Goal: Task Accomplishment & Management: Manage account settings

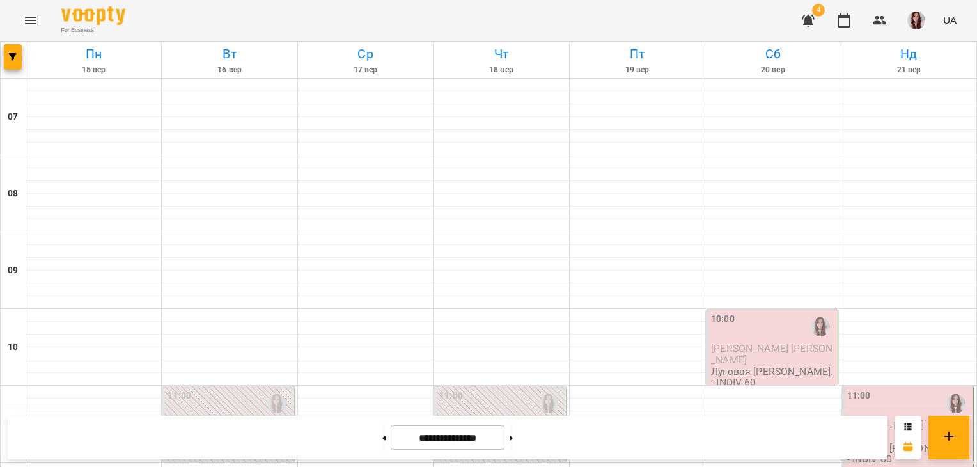
scroll to position [780, 0]
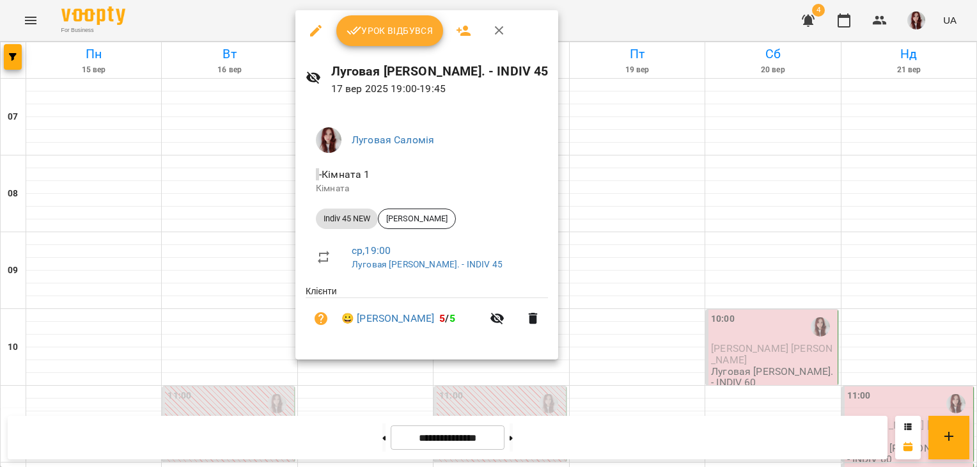
click at [607, 95] on div at bounding box center [488, 233] width 977 height 467
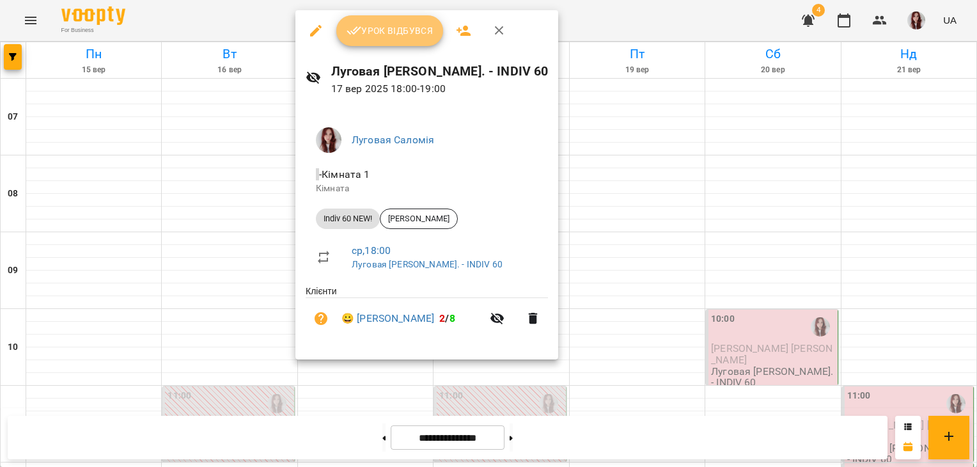
click at [396, 31] on span "Урок відбувся" at bounding box center [390, 30] width 87 height 15
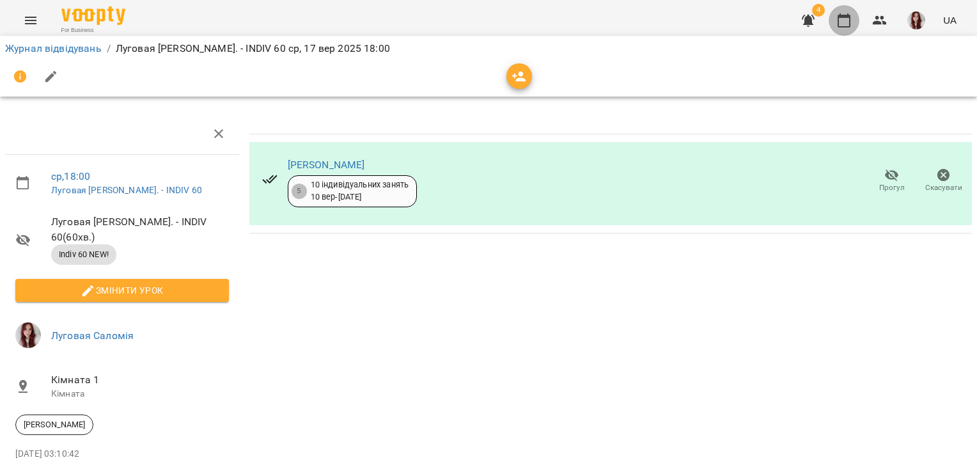
click at [838, 15] on icon "button" at bounding box center [843, 20] width 15 height 15
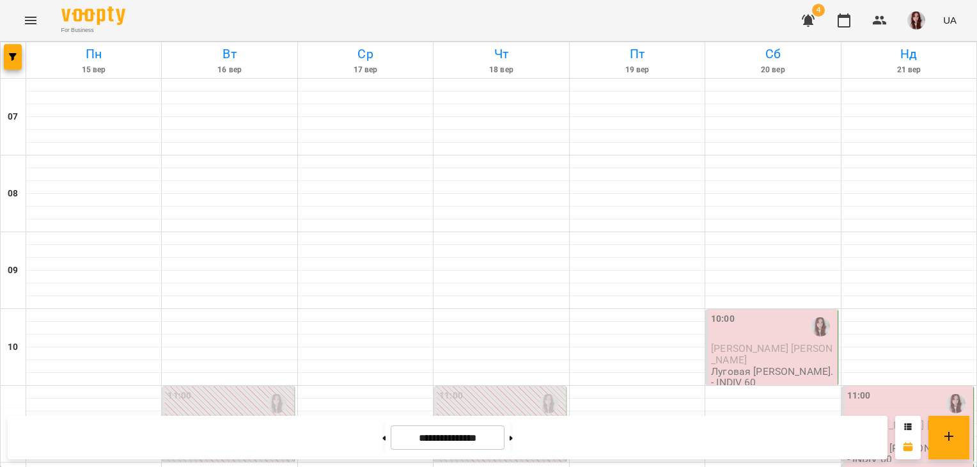
scroll to position [720, 0]
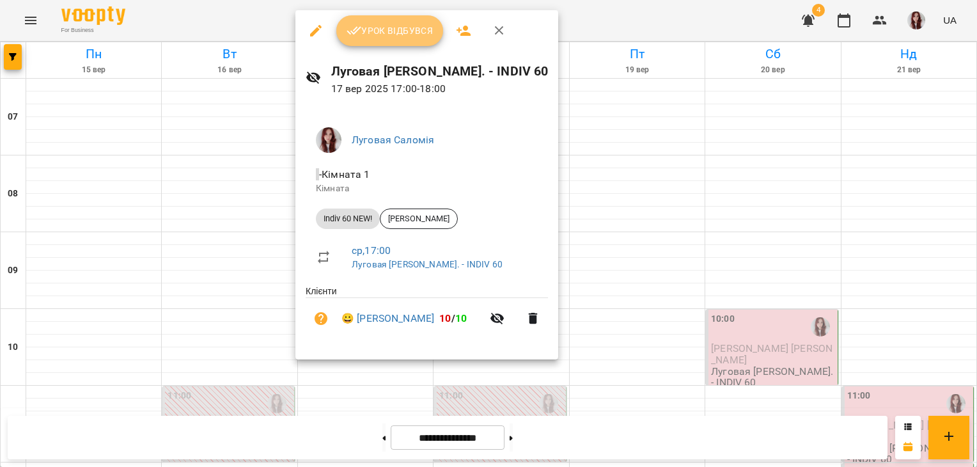
click at [389, 27] on span "Урок відбувся" at bounding box center [390, 30] width 87 height 15
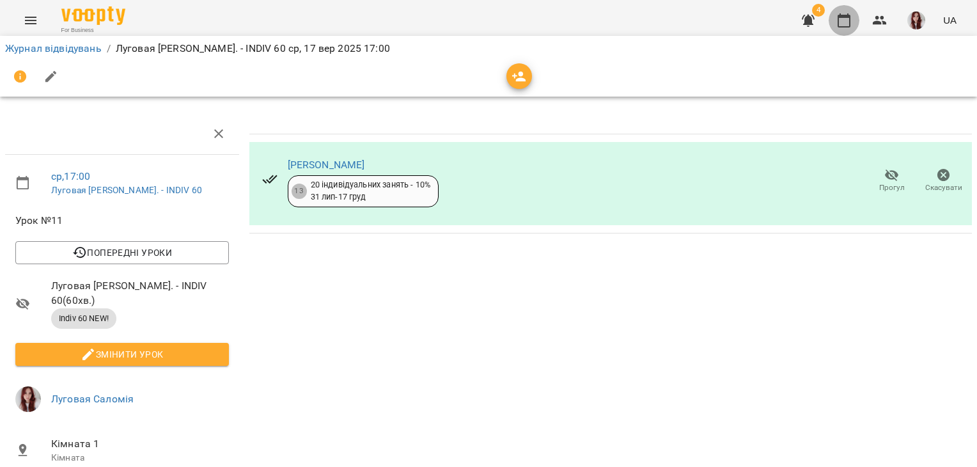
click at [849, 26] on icon "button" at bounding box center [843, 20] width 15 height 15
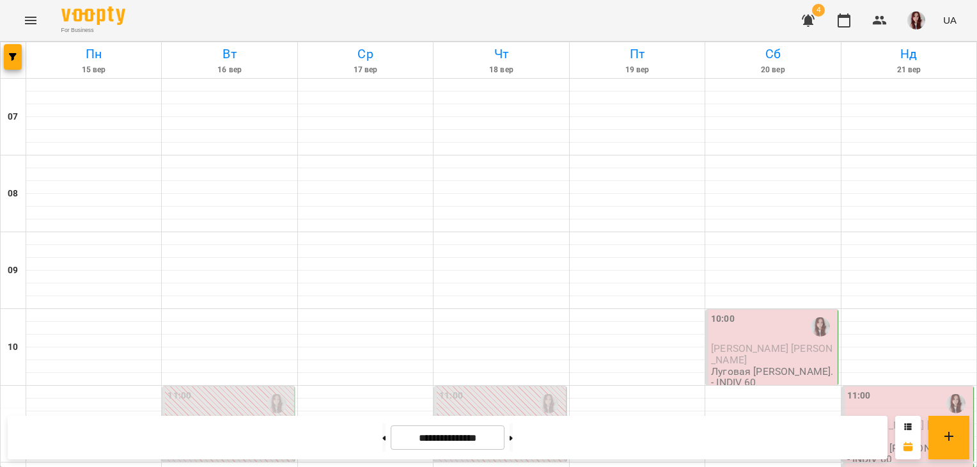
scroll to position [728, 0]
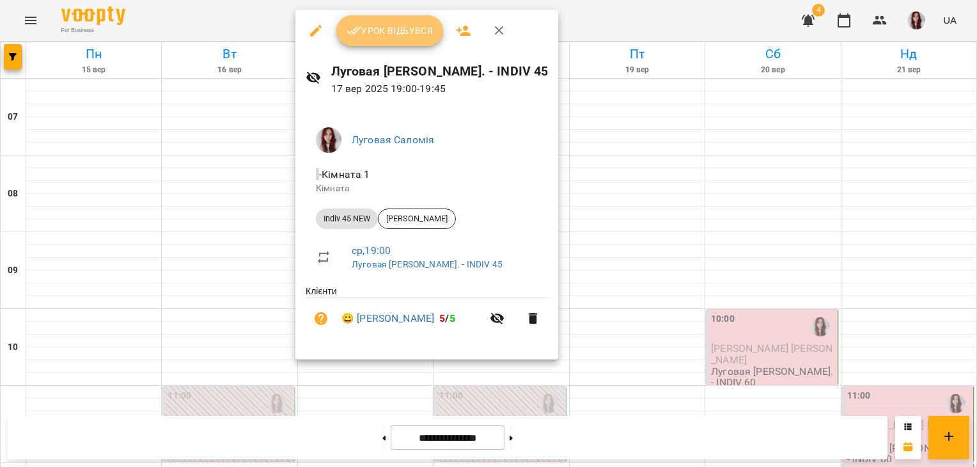
click at [377, 26] on span "Урок відбувся" at bounding box center [390, 30] width 87 height 15
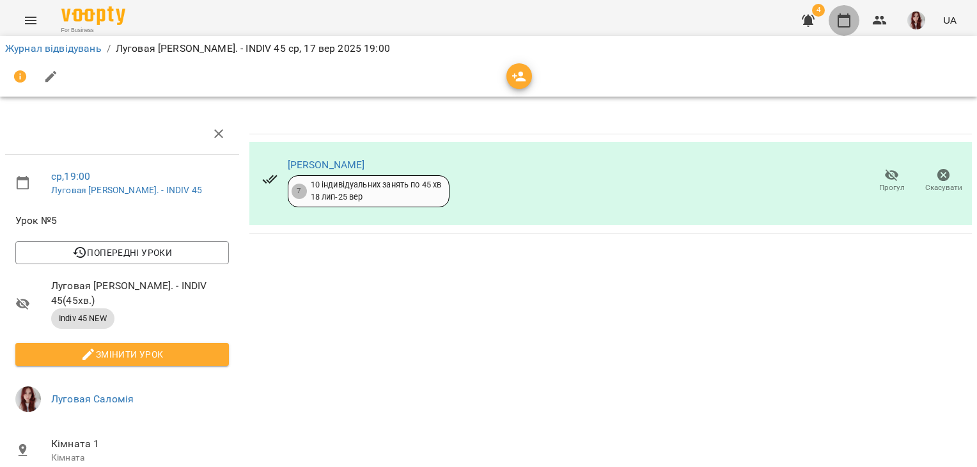
click at [852, 18] on icon "button" at bounding box center [843, 20] width 15 height 15
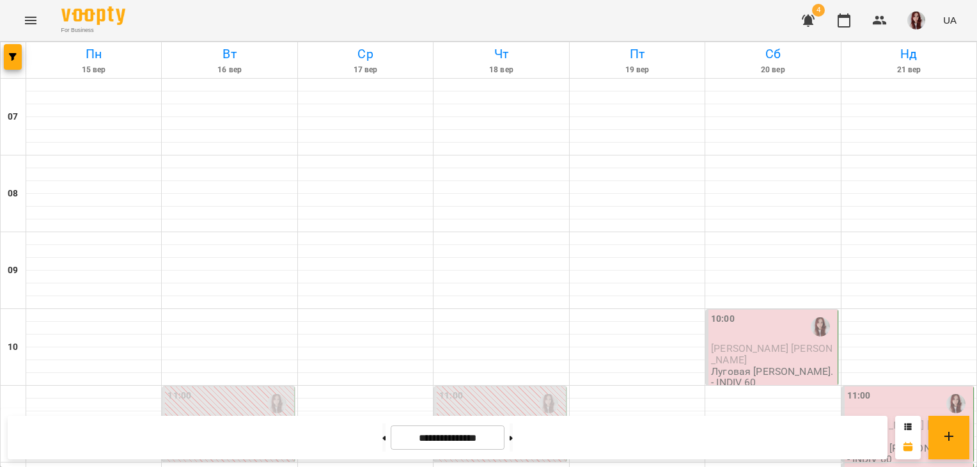
scroll to position [773, 0]
